Goal: Obtain resource: Download file/media

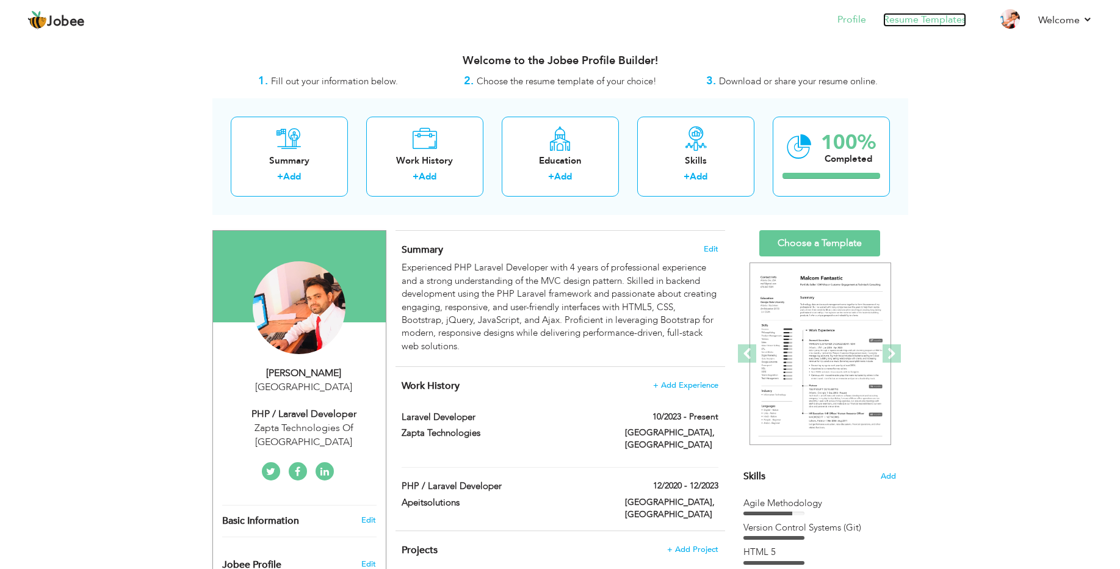
click at [912, 18] on link "Resume Templates" at bounding box center [924, 20] width 83 height 14
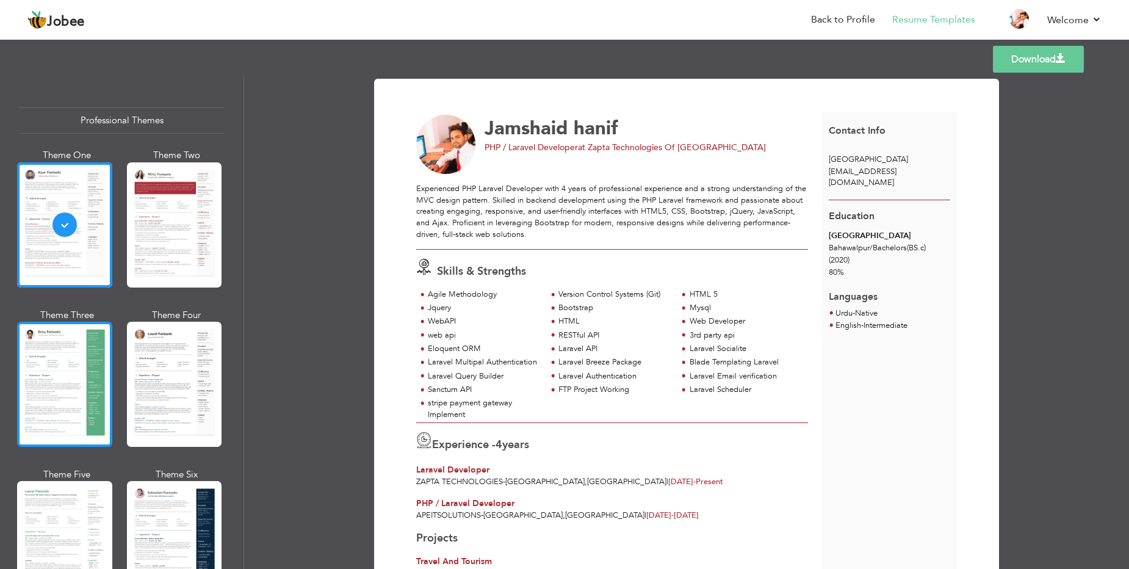
click at [70, 360] on div at bounding box center [64, 384] width 95 height 125
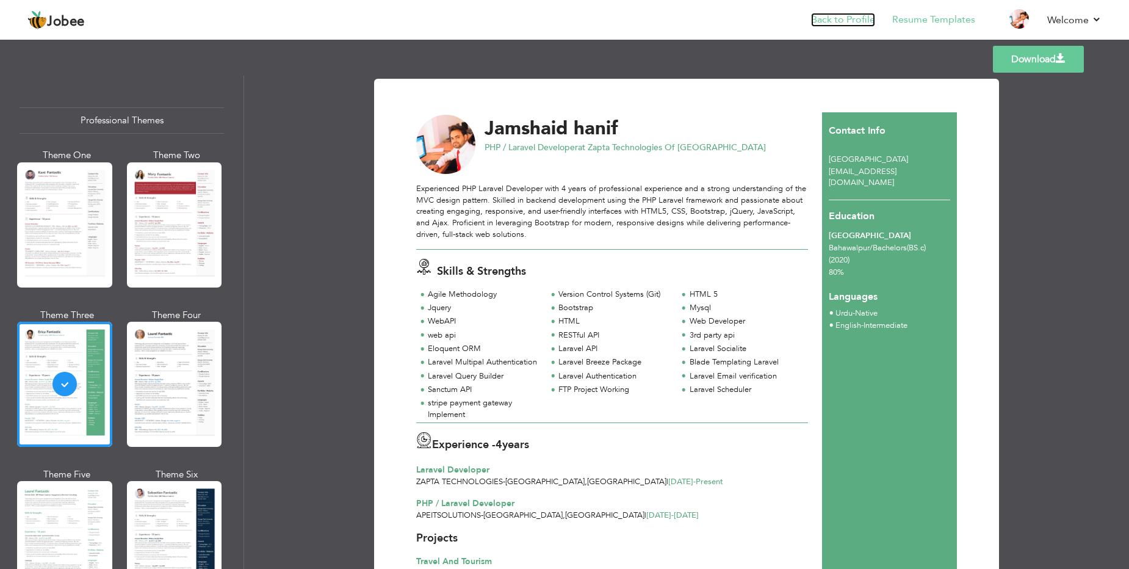
click at [844, 19] on link "Back to Profile" at bounding box center [843, 20] width 64 height 14
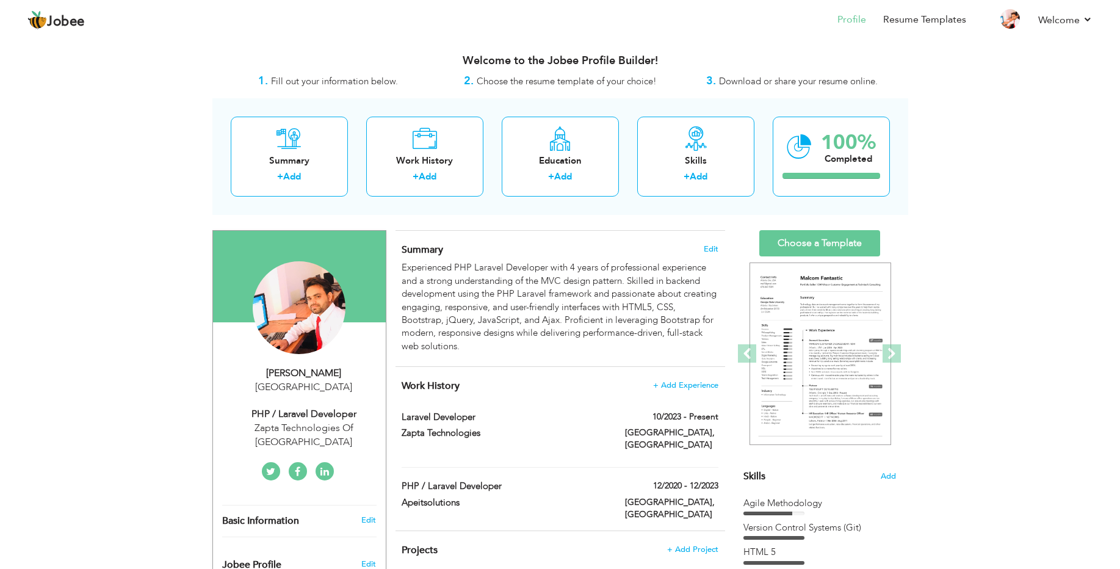
click at [295, 386] on div "[GEOGRAPHIC_DATA]" at bounding box center [304, 387] width 164 height 14
type input "Jamshaid"
type input "hanif"
select select "number:166"
select select "number:6"
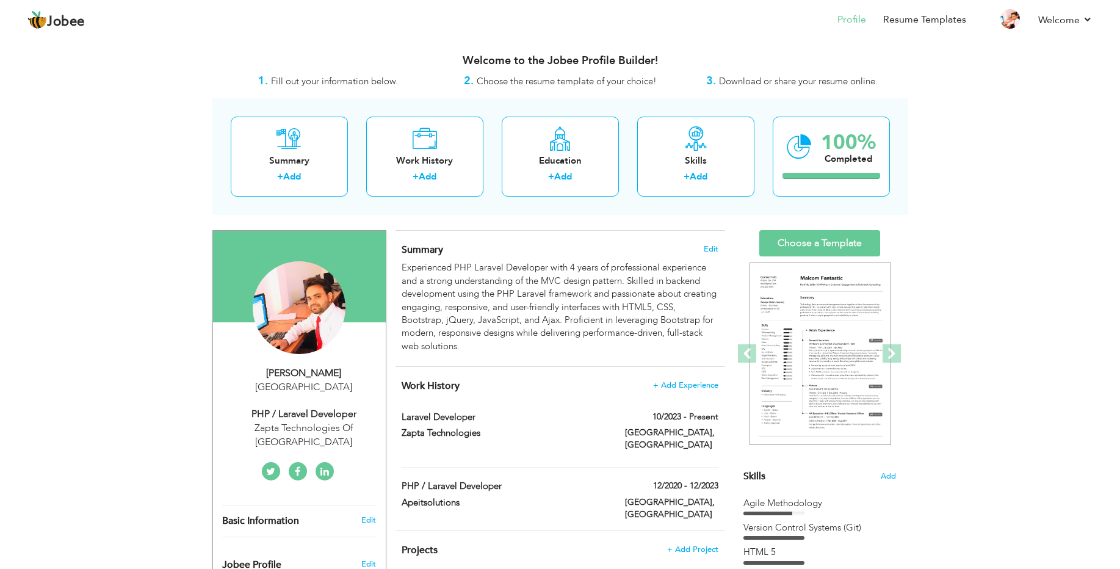
type input "Zapta Technologies Of [GEOGRAPHIC_DATA]"
type input "PHP / Laravel Developer"
type input "https://www.linkedin.com/in/jamshaid-cheena-1a8293210"
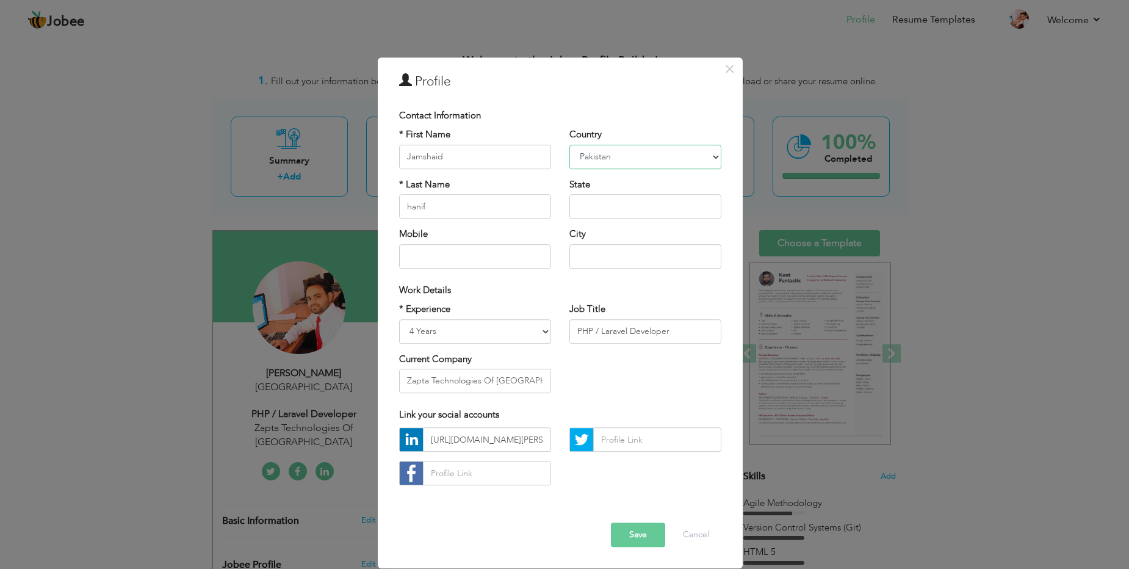
drag, startPoint x: 654, startPoint y: 156, endPoint x: 704, endPoint y: 95, distance: 78.4
click at [704, 95] on div "× Profile Contact Information * First Name Jamshaid * Last Name hanif Mobile" at bounding box center [560, 312] width 365 height 511
click at [686, 531] on button "Cancel" at bounding box center [696, 535] width 51 height 24
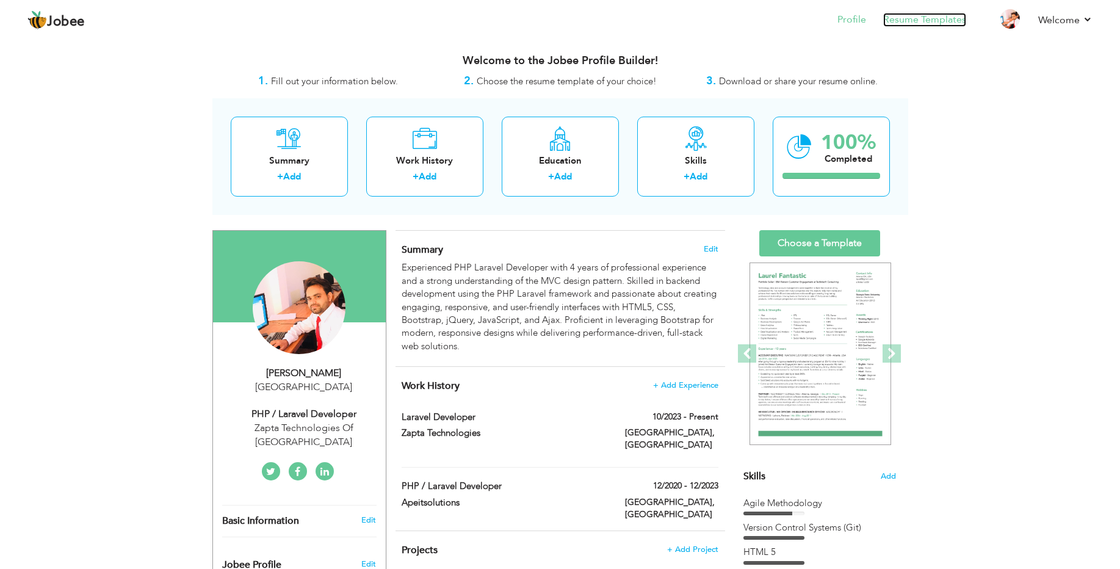
click at [946, 18] on link "Resume Templates" at bounding box center [924, 20] width 83 height 14
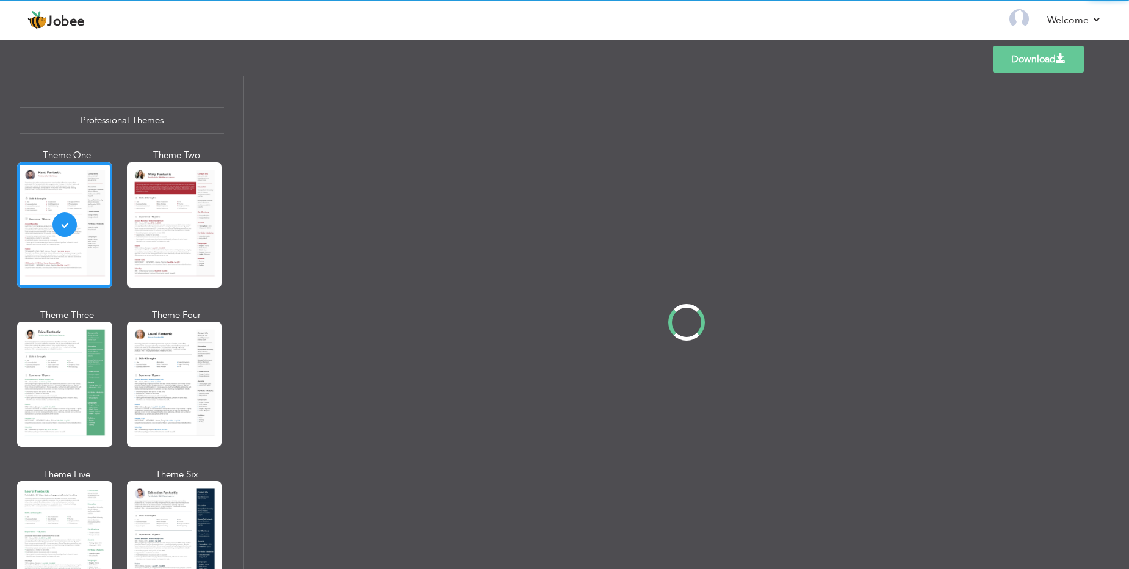
click at [69, 373] on div "Professional Themes Theme One Theme Two Theme Three Theme Four" at bounding box center [564, 322] width 1129 height 493
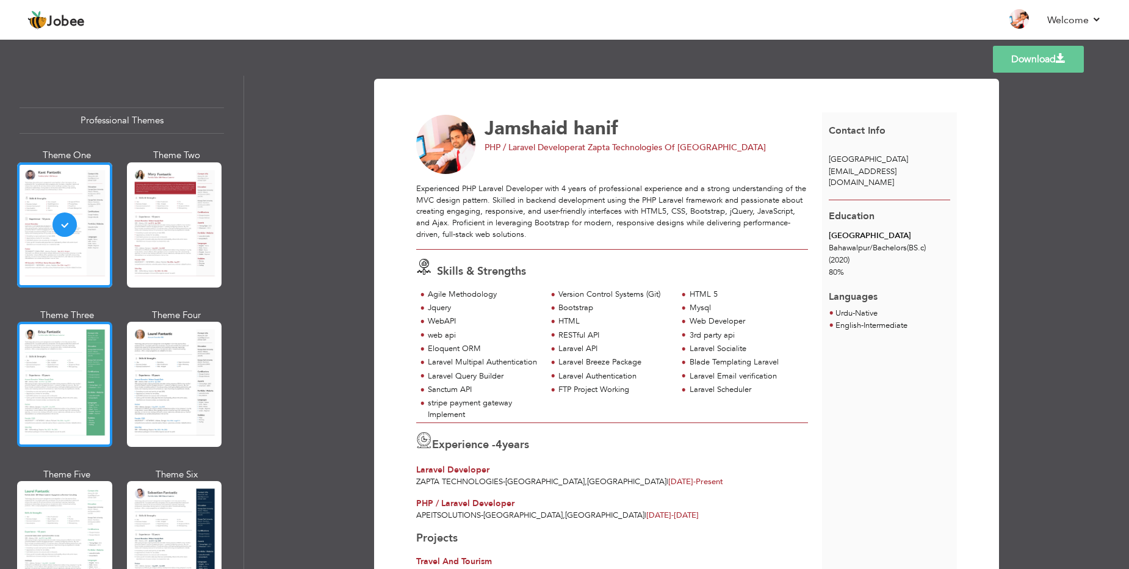
click at [57, 383] on div at bounding box center [64, 384] width 95 height 125
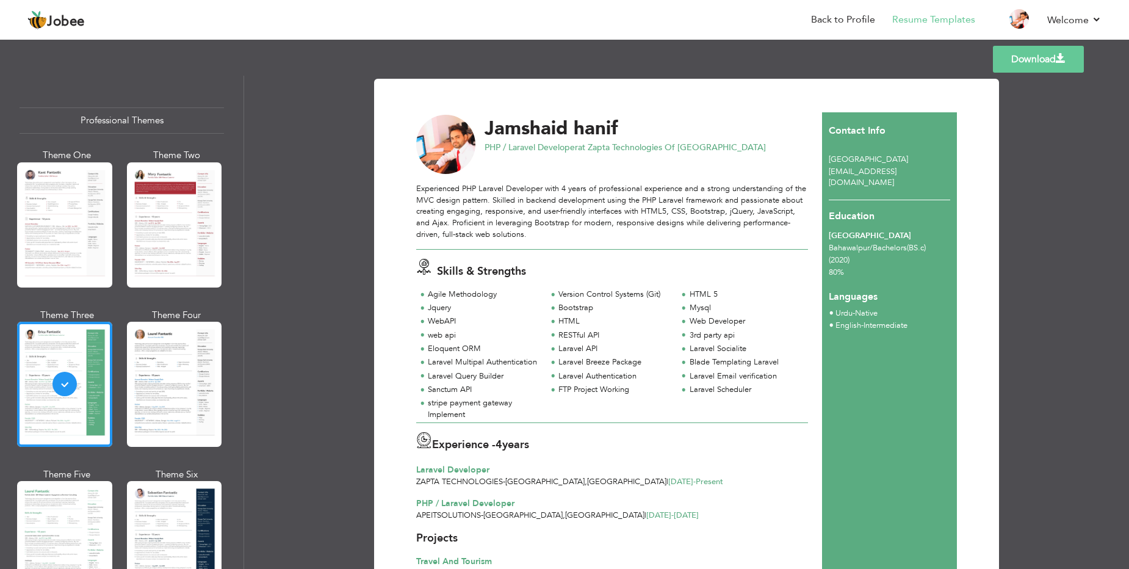
click at [1050, 59] on link "Download" at bounding box center [1038, 59] width 91 height 27
click at [853, 18] on link "Back to Profile" at bounding box center [843, 20] width 64 height 14
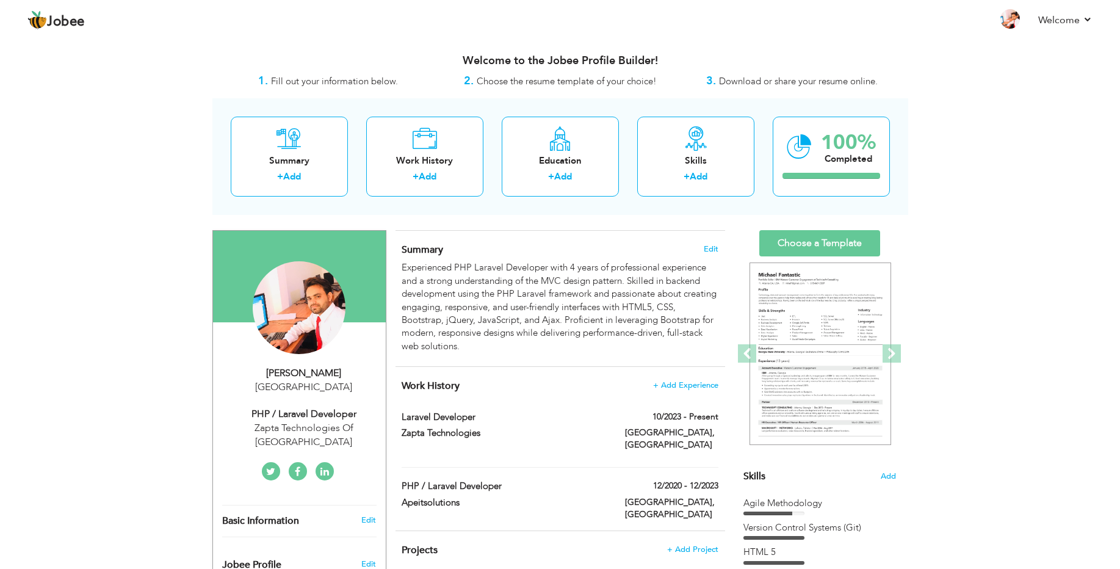
click at [320, 382] on div "[GEOGRAPHIC_DATA]" at bounding box center [304, 387] width 164 height 14
type input "Jamshaid"
type input "hanif"
select select "number:166"
select select "number:6"
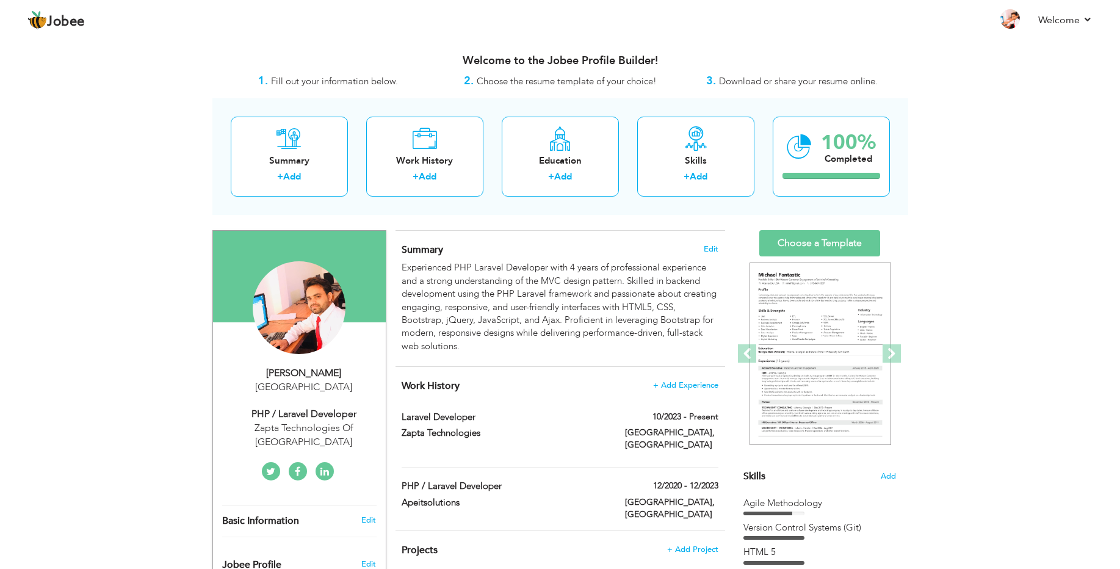
type input "Zapta Technologies Of [GEOGRAPHIC_DATA]"
type input "PHP / Laravel Developer"
type input "https://www.linkedin.com/in/jamshaid-cheena-1a8293210"
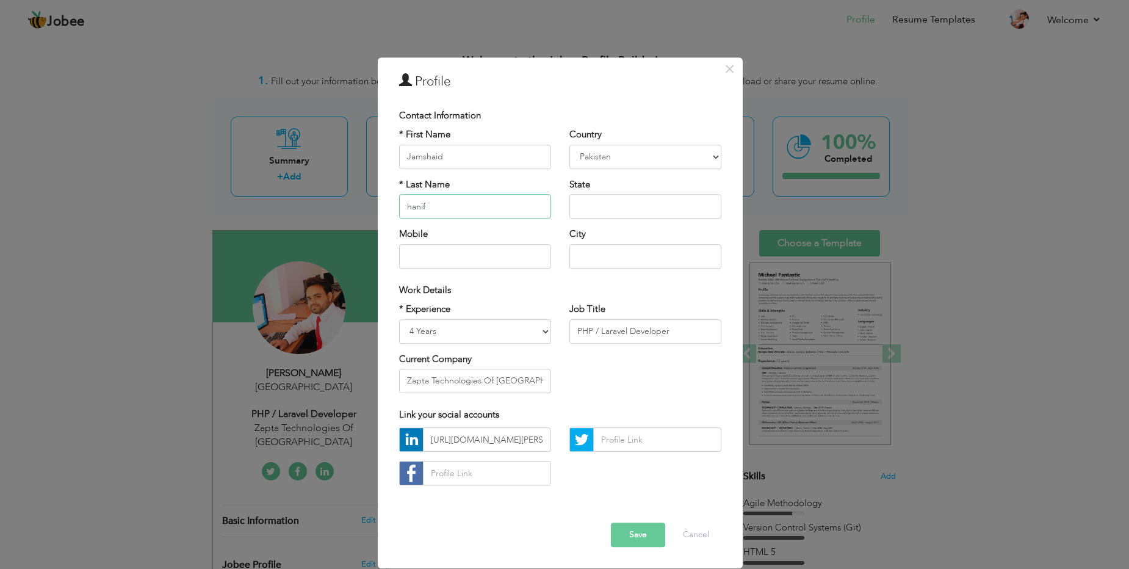
click at [411, 209] on input "hanif" at bounding box center [475, 206] width 152 height 24
type input "[PERSON_NAME]"
click at [639, 535] on button "Save" at bounding box center [638, 535] width 54 height 24
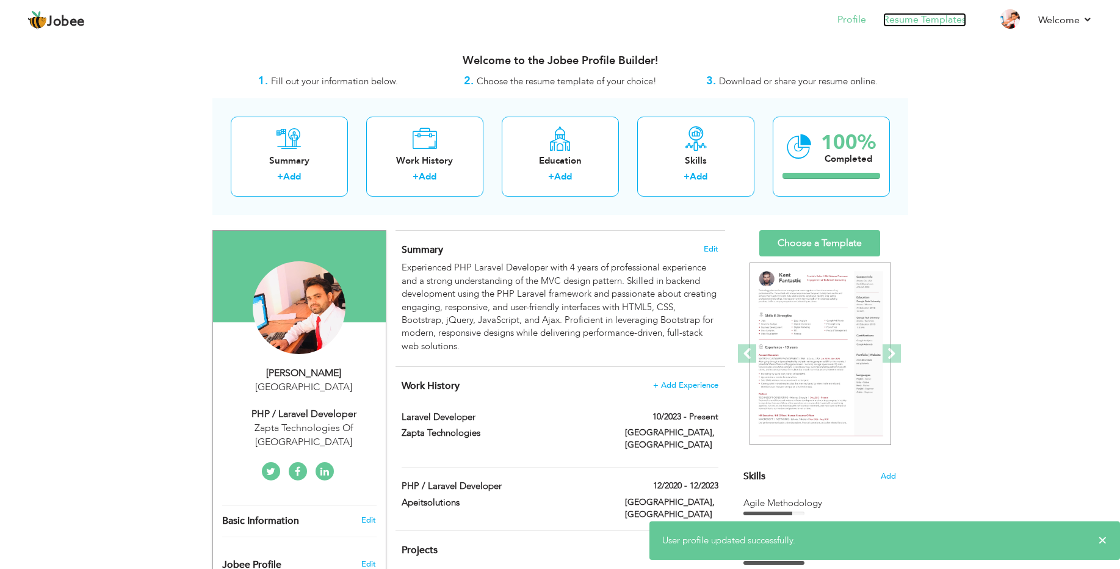
click at [931, 16] on link "Resume Templates" at bounding box center [924, 20] width 83 height 14
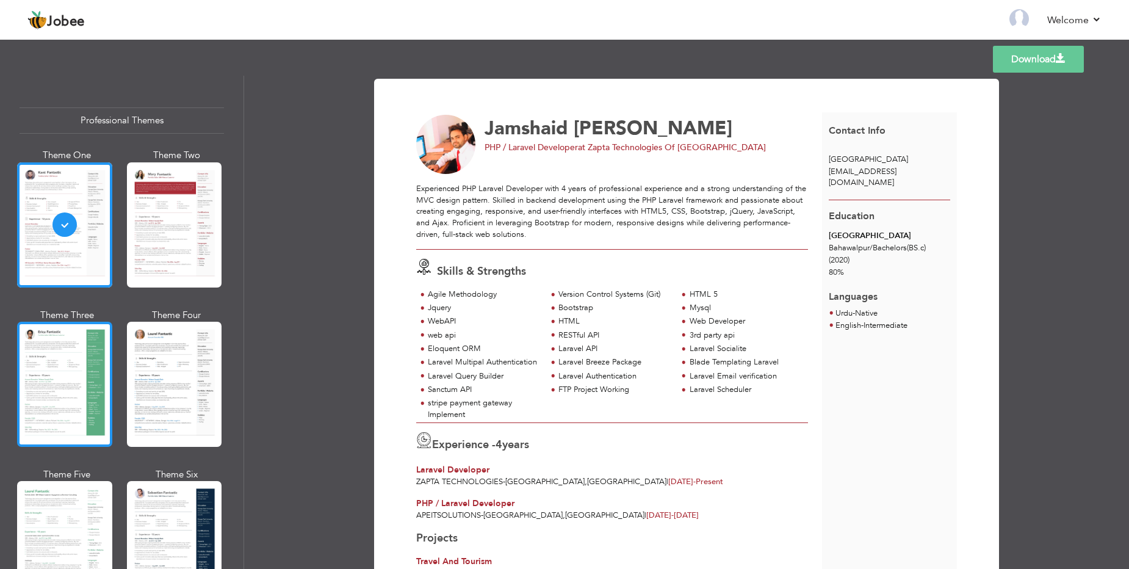
click at [60, 359] on div at bounding box center [64, 384] width 95 height 125
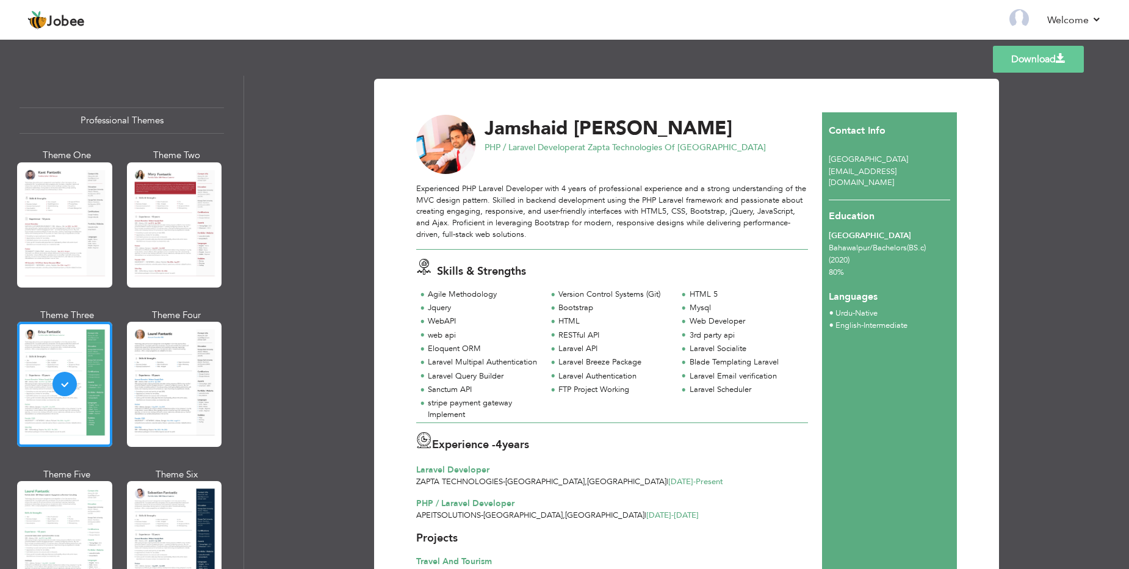
click at [1034, 62] on link "Download" at bounding box center [1038, 59] width 91 height 27
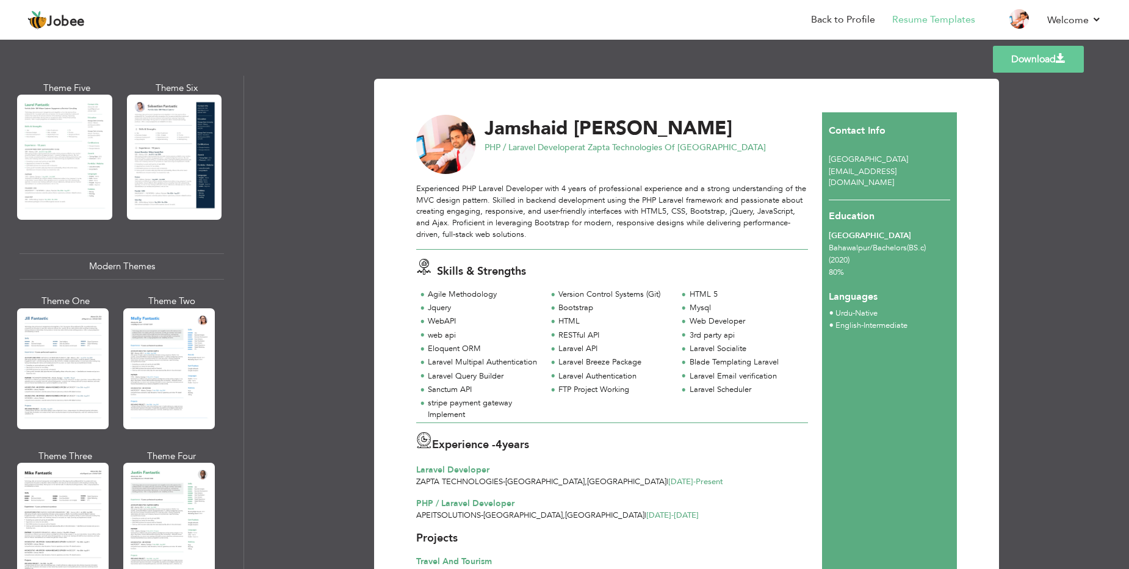
scroll to position [409, 0]
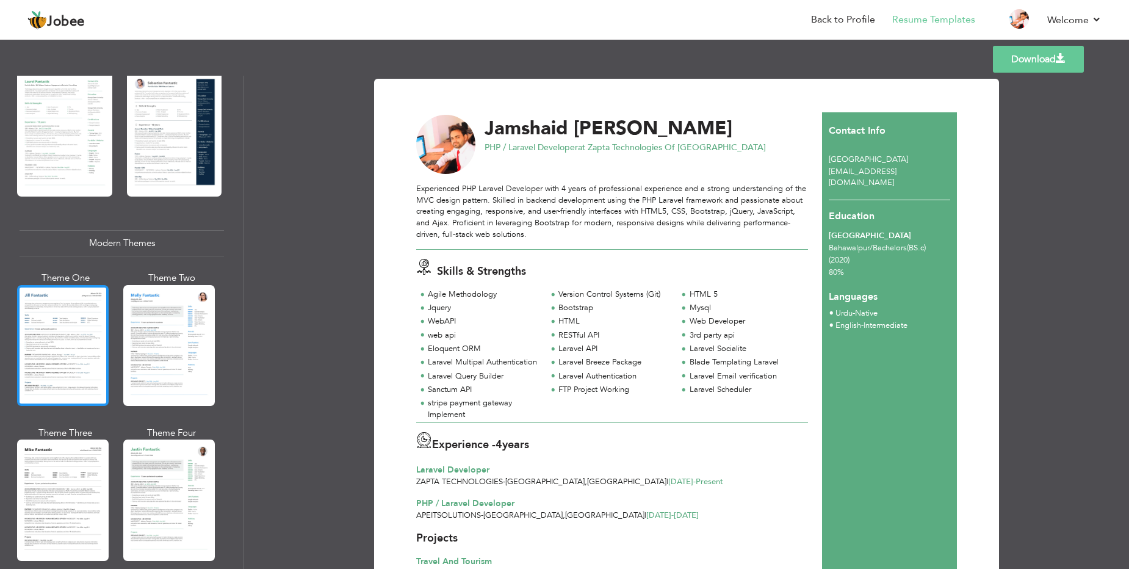
click at [90, 333] on div at bounding box center [63, 345] width 92 height 121
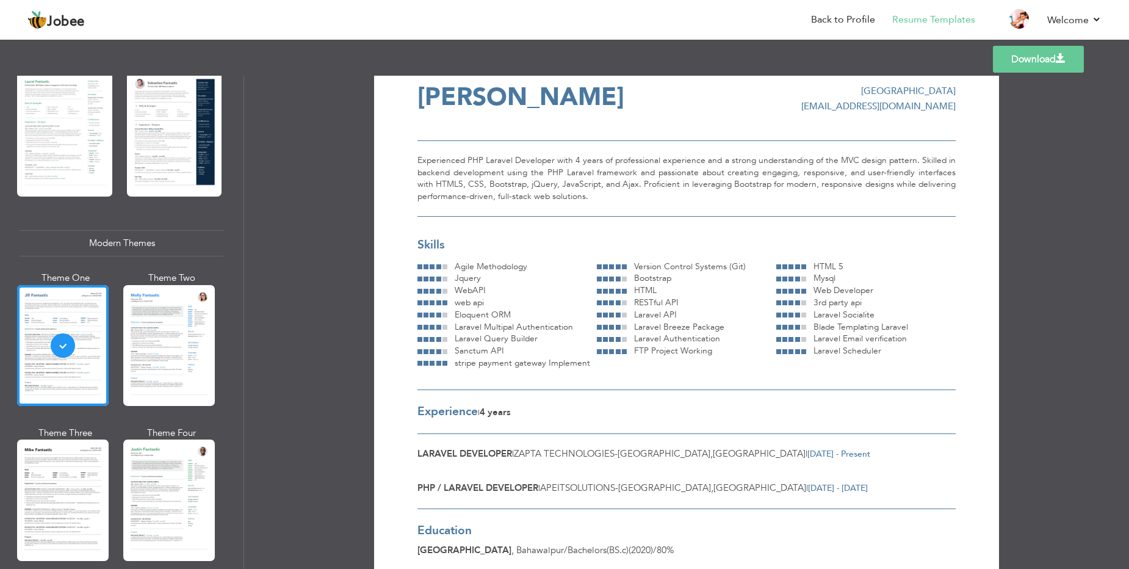
scroll to position [0, 0]
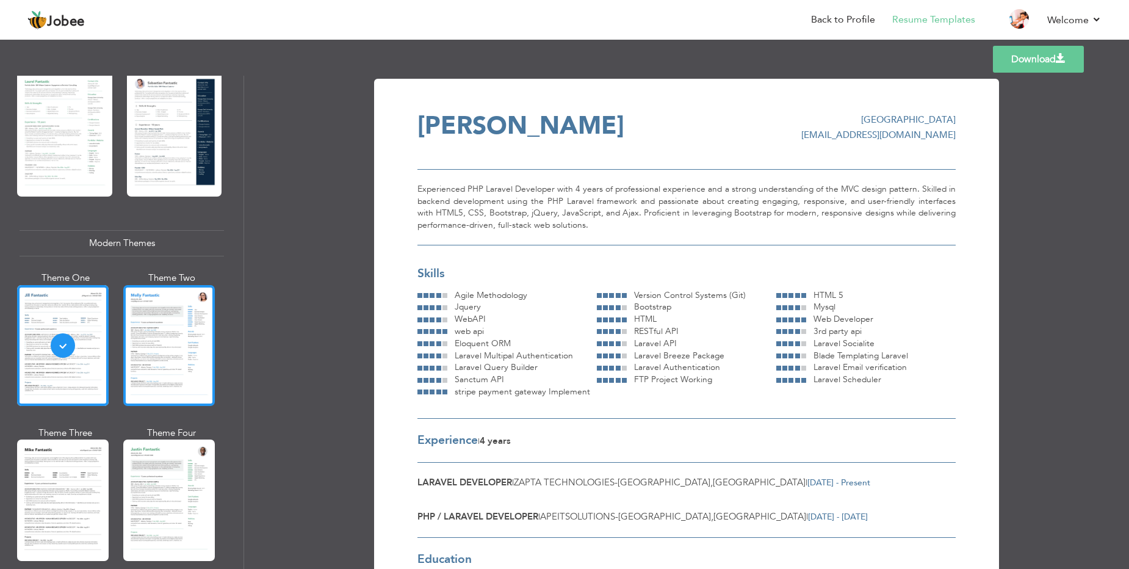
click at [190, 347] on div at bounding box center [169, 345] width 92 height 121
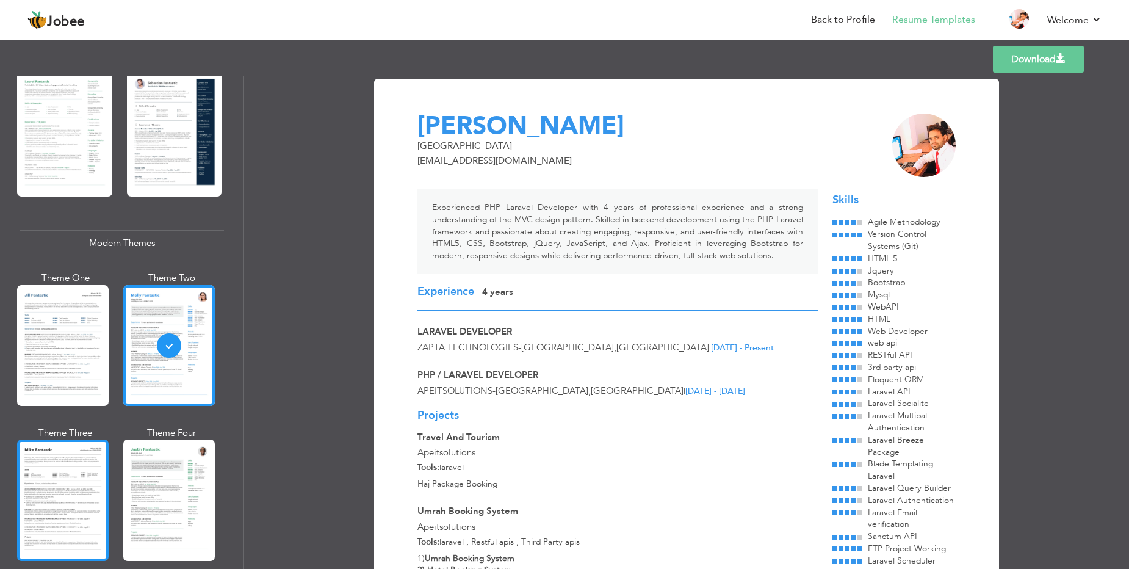
click at [67, 472] on div at bounding box center [63, 499] width 92 height 121
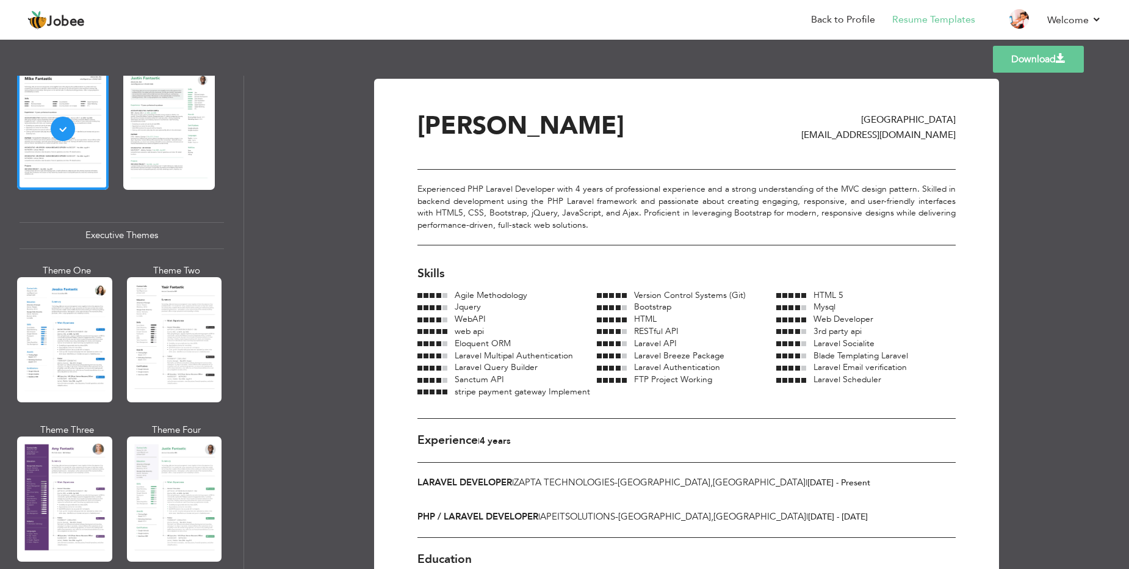
scroll to position [785, 0]
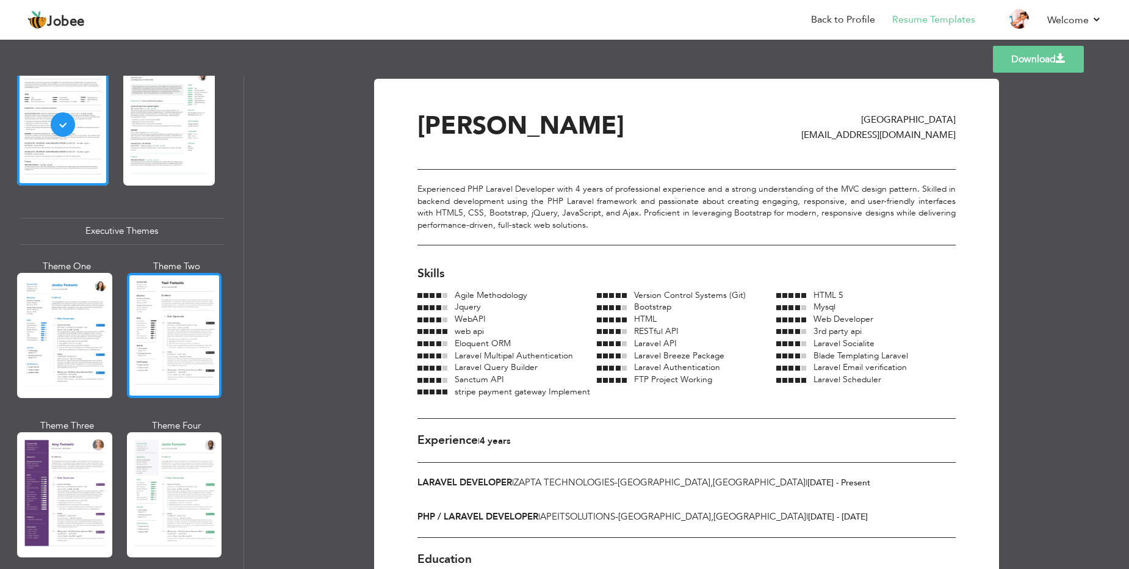
click at [157, 325] on div at bounding box center [174, 335] width 95 height 125
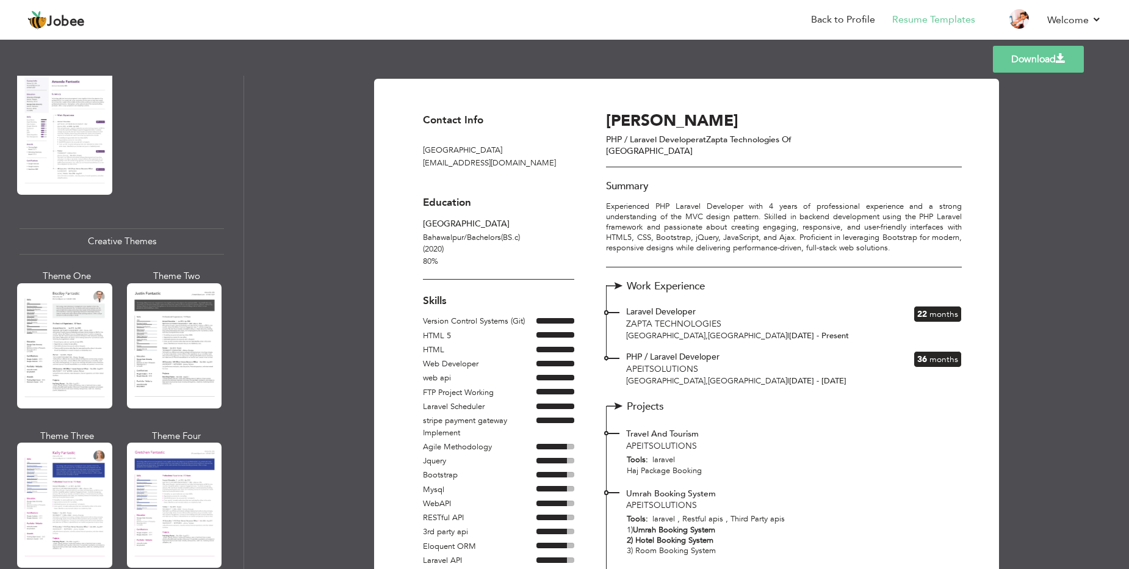
scroll to position [1315, 0]
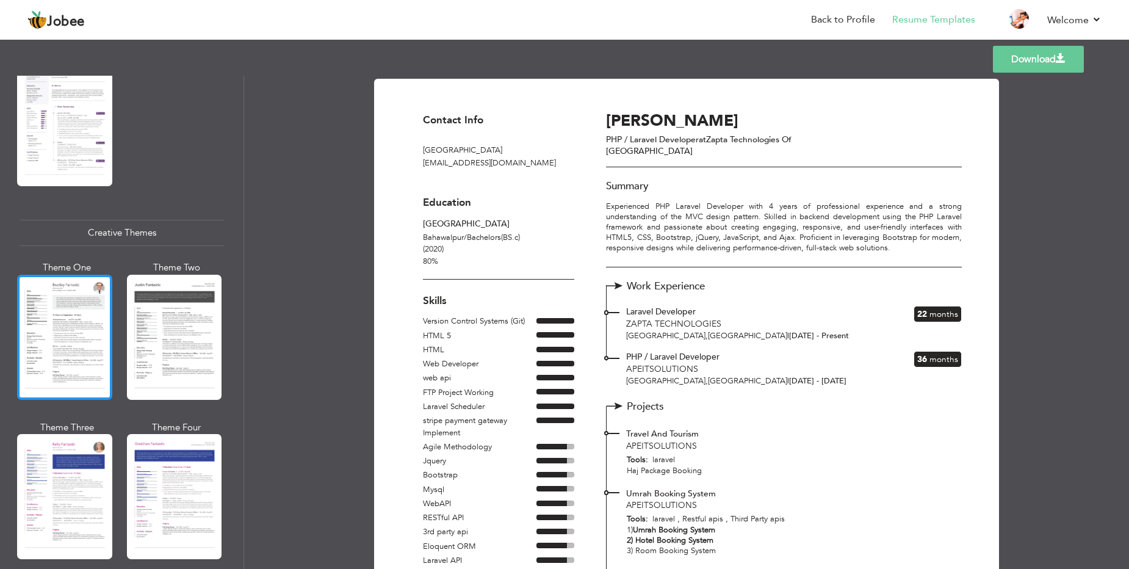
click at [77, 344] on div at bounding box center [64, 337] width 95 height 125
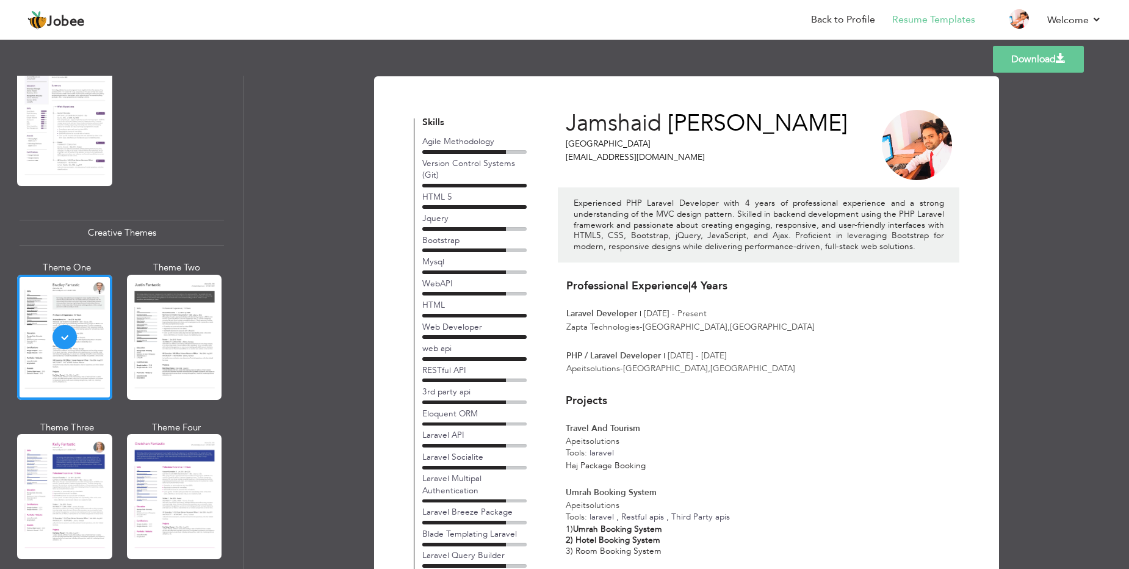
scroll to position [0, 0]
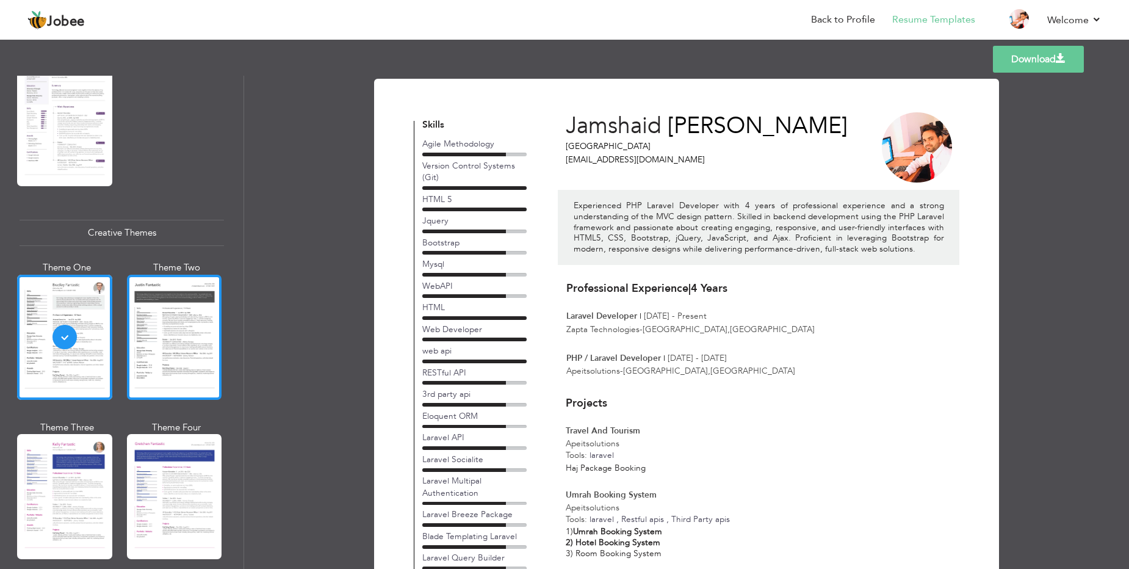
click at [173, 339] on div at bounding box center [174, 337] width 95 height 125
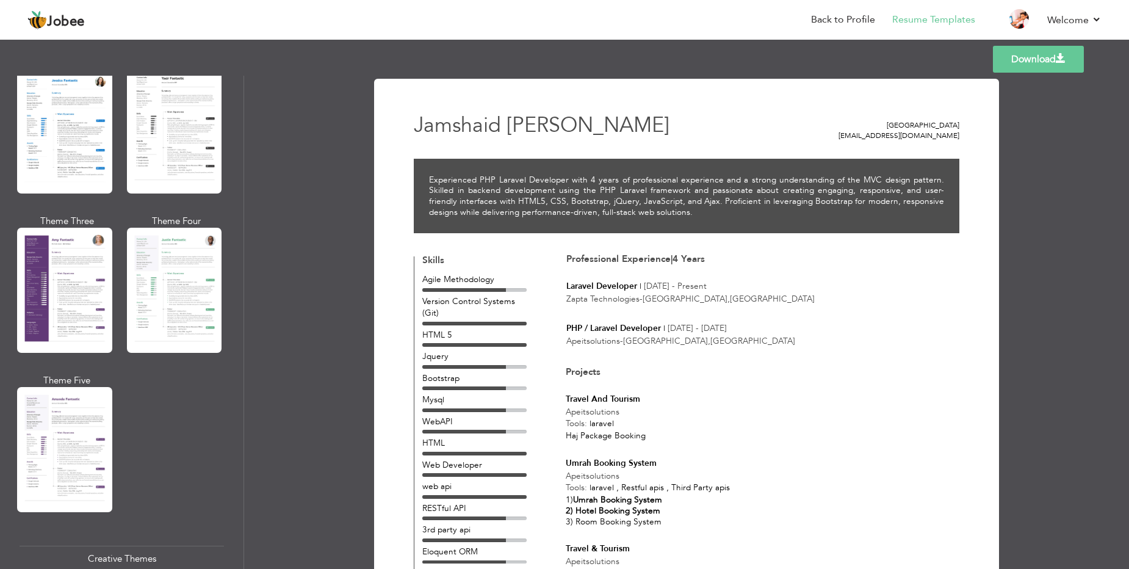
scroll to position [965, 0]
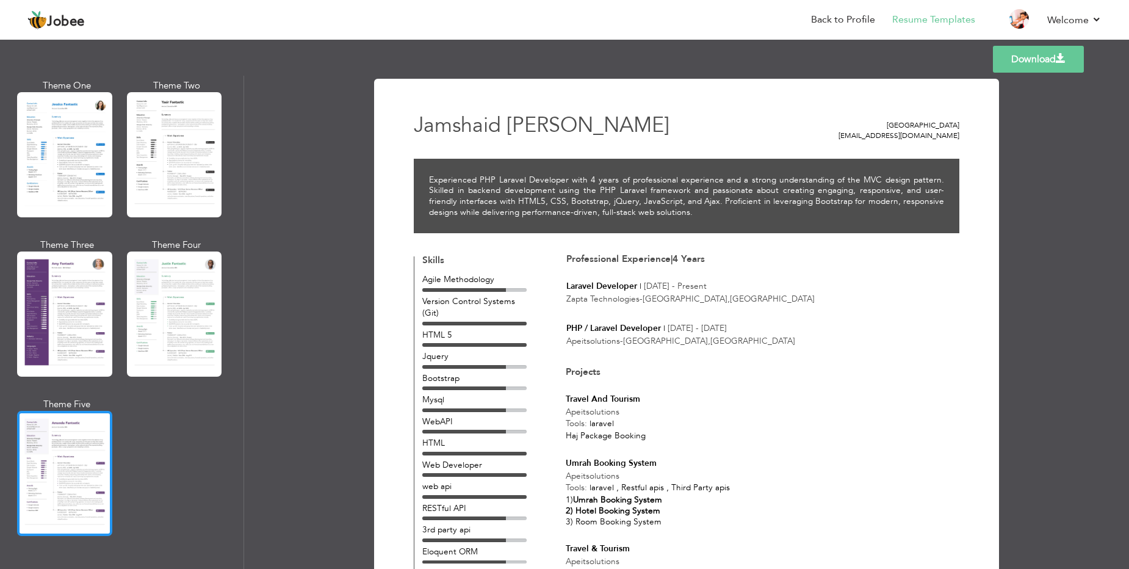
click at [63, 439] on div at bounding box center [64, 473] width 95 height 125
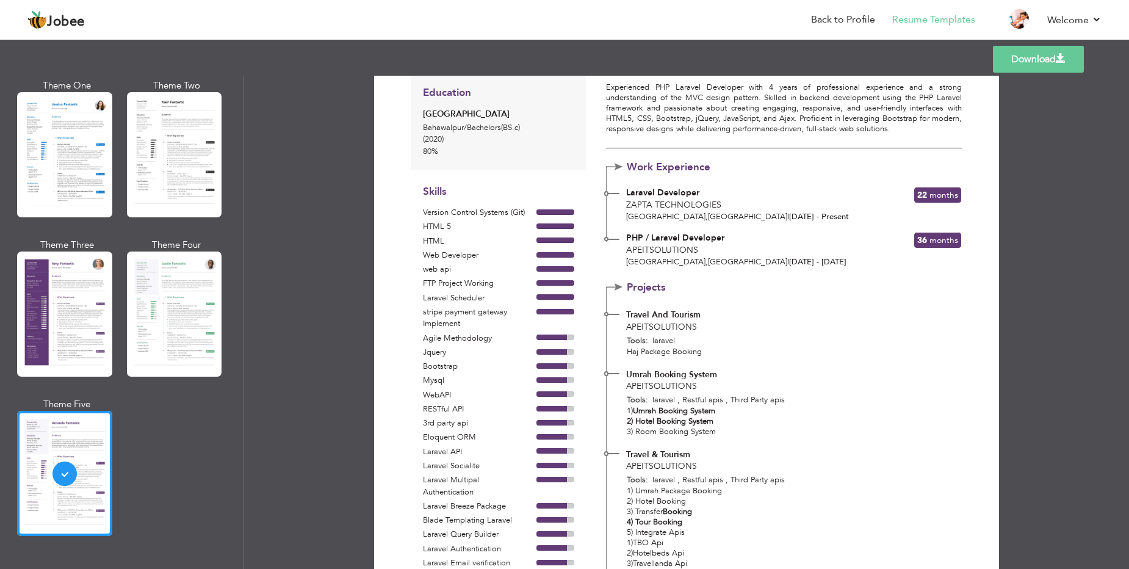
scroll to position [0, 0]
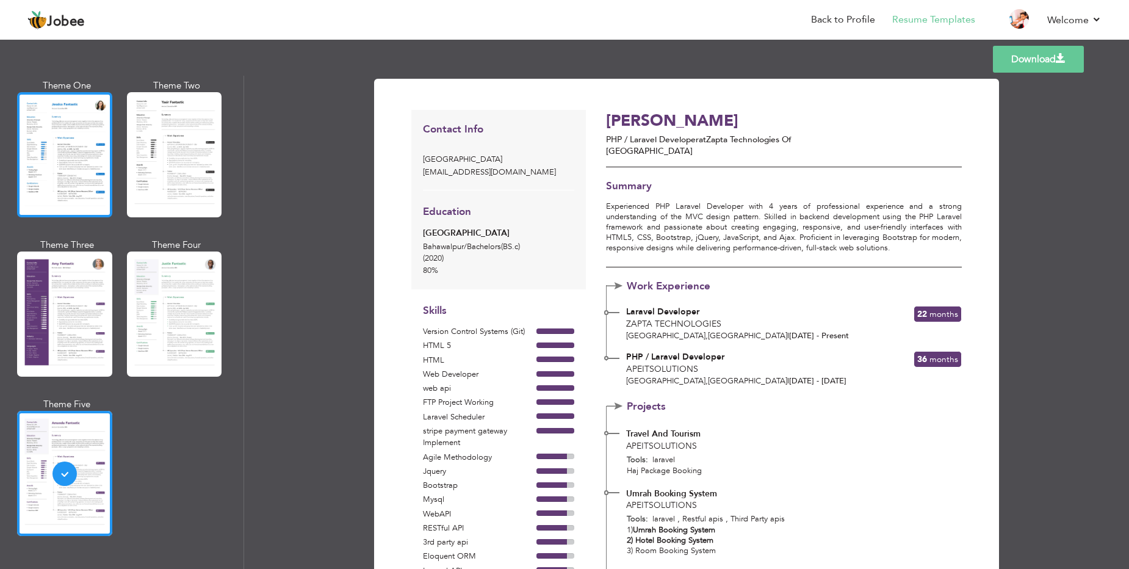
click at [60, 142] on div at bounding box center [64, 154] width 95 height 125
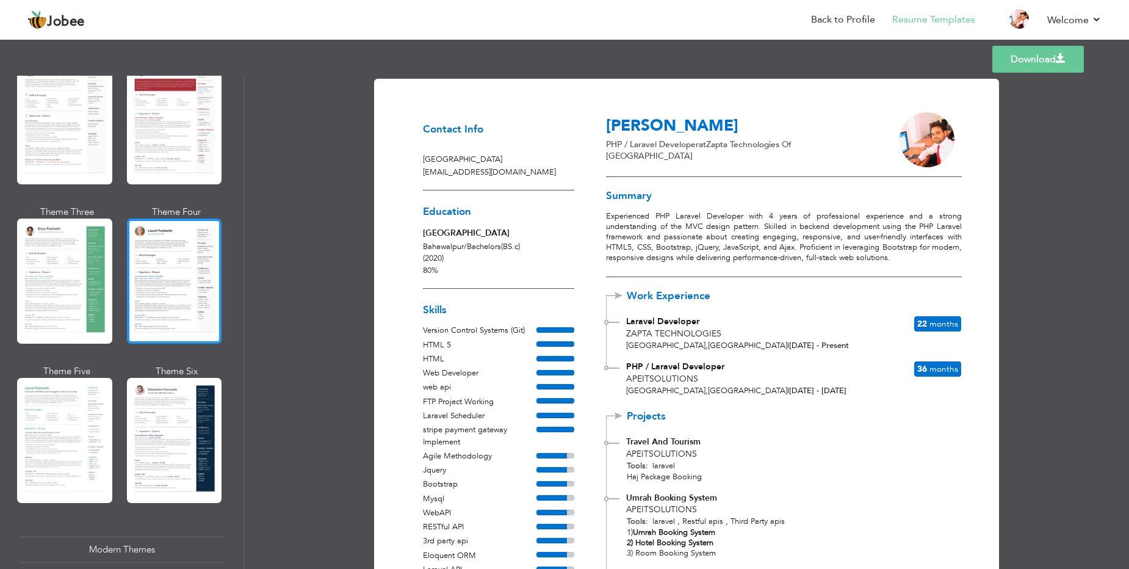
scroll to position [107, 0]
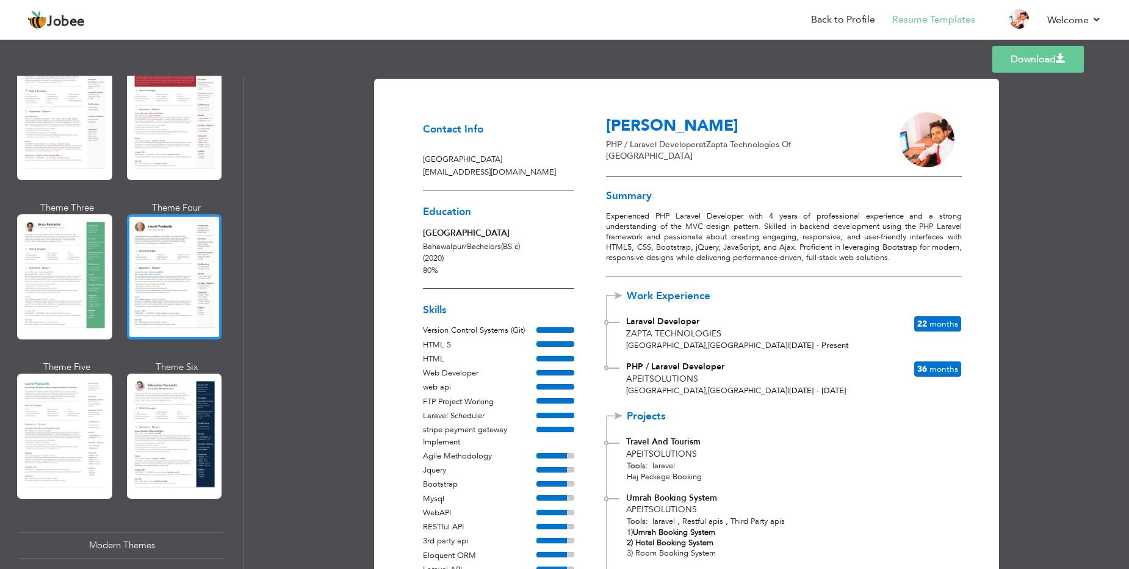
click at [167, 279] on div at bounding box center [174, 276] width 95 height 125
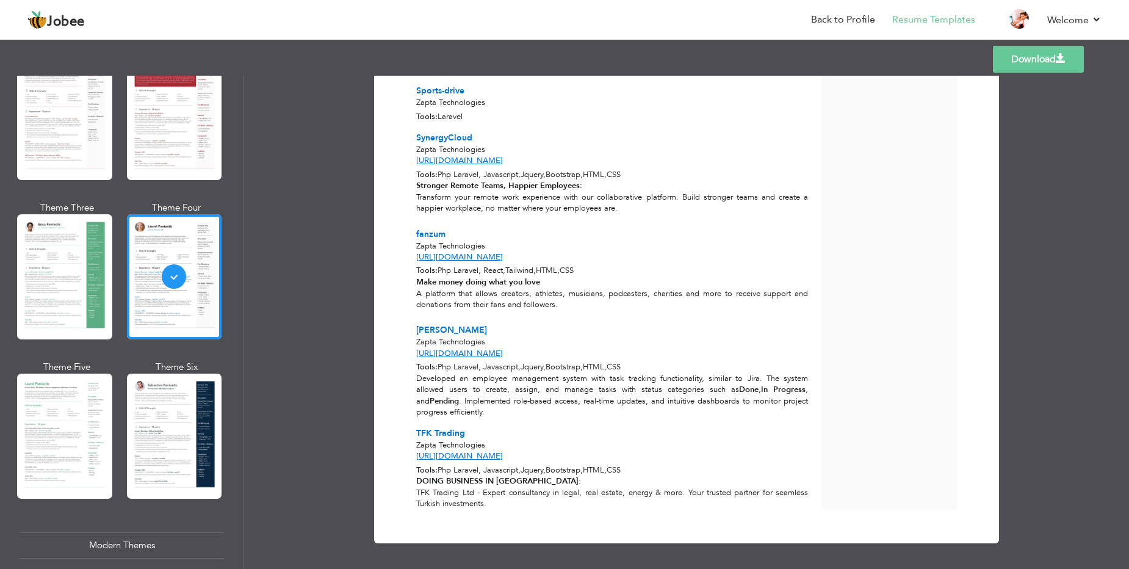
scroll to position [596, 0]
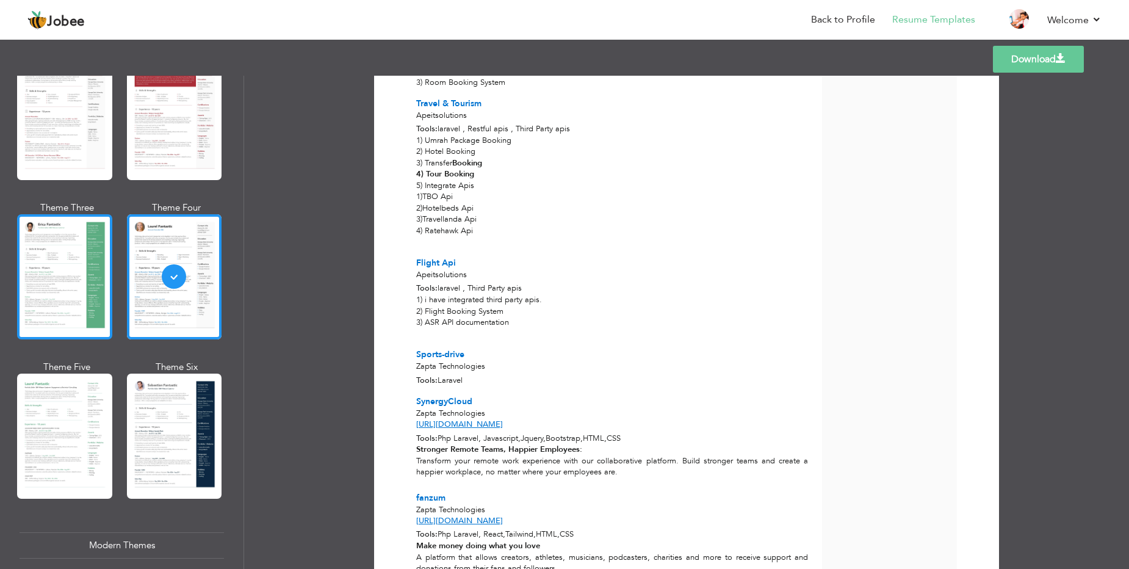
click at [70, 268] on div at bounding box center [64, 276] width 95 height 125
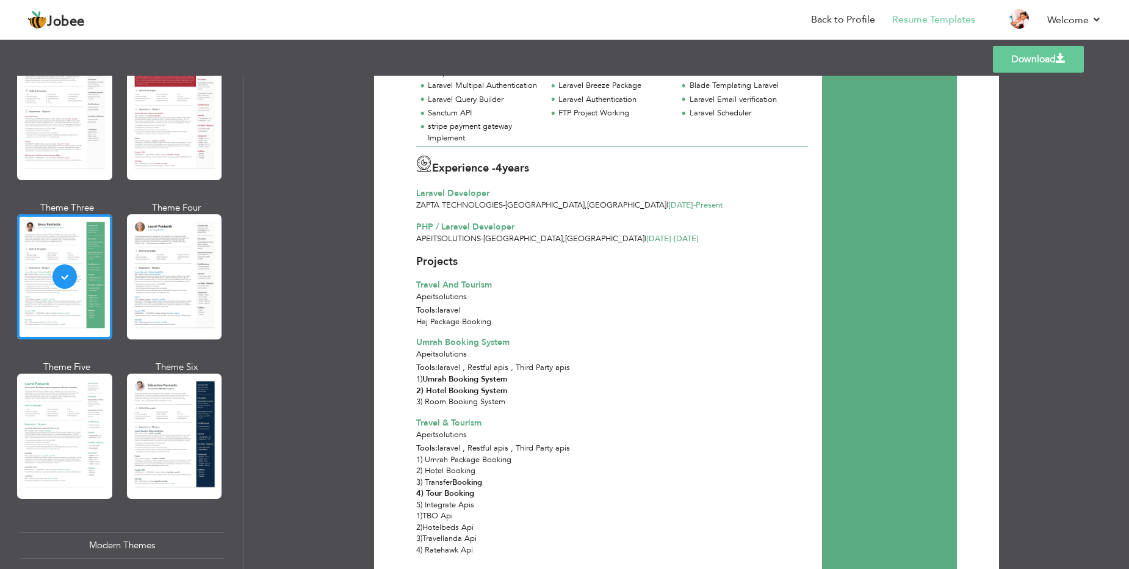
scroll to position [0, 0]
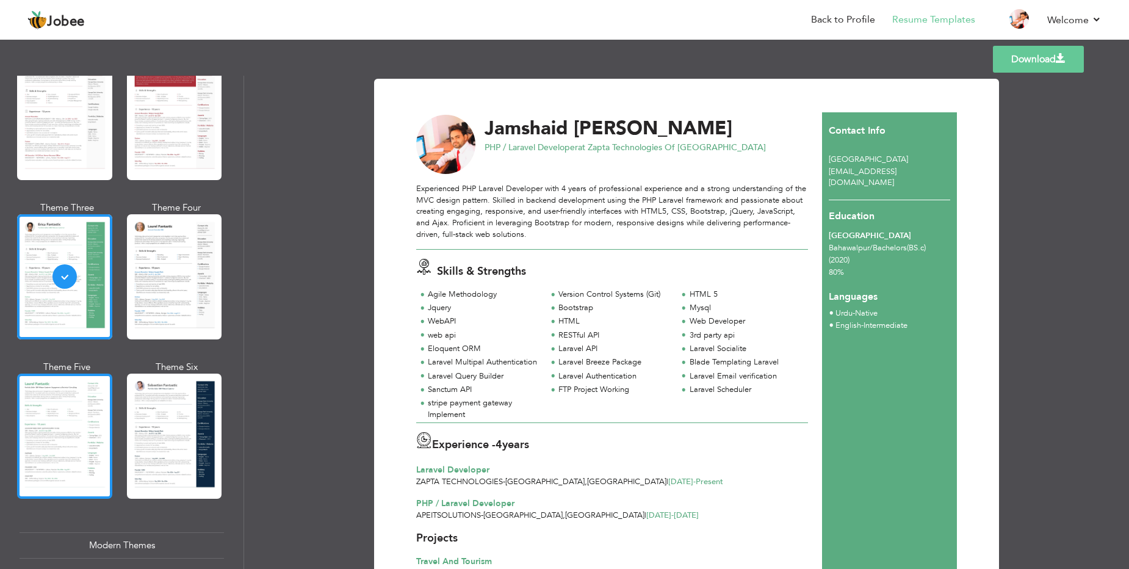
click at [60, 409] on div at bounding box center [64, 435] width 95 height 125
